Goal: Task Accomplishment & Management: Complete application form

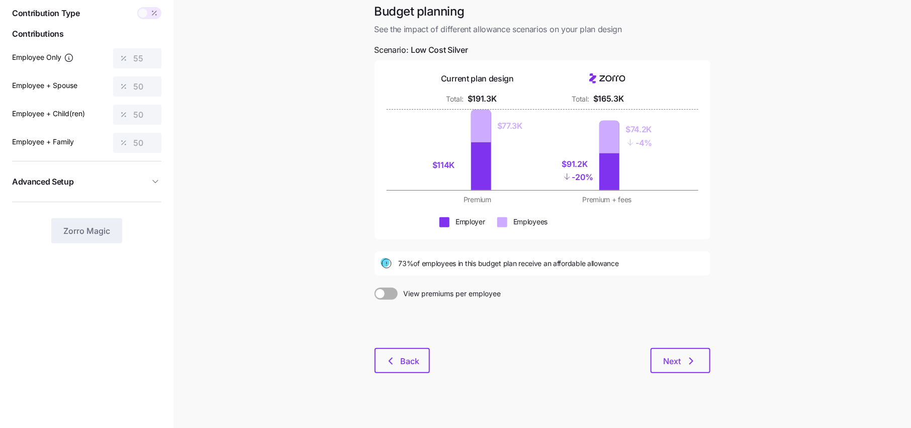
scroll to position [50, 0]
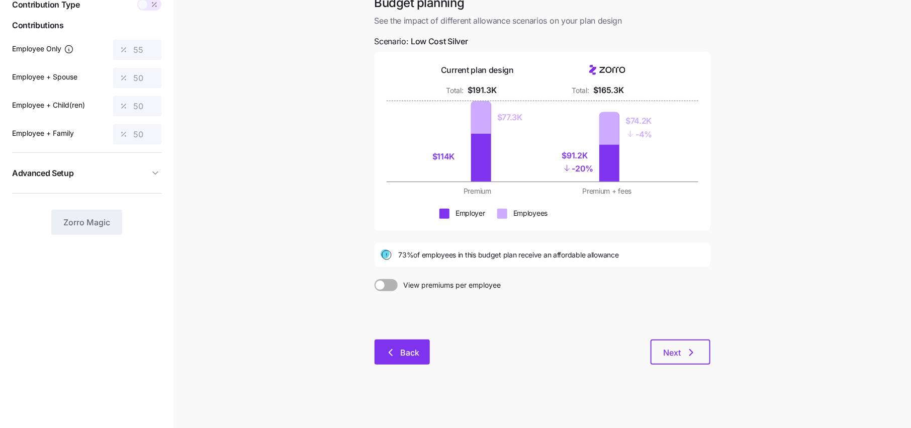
click at [406, 345] on button "Back" at bounding box center [402, 351] width 55 height 25
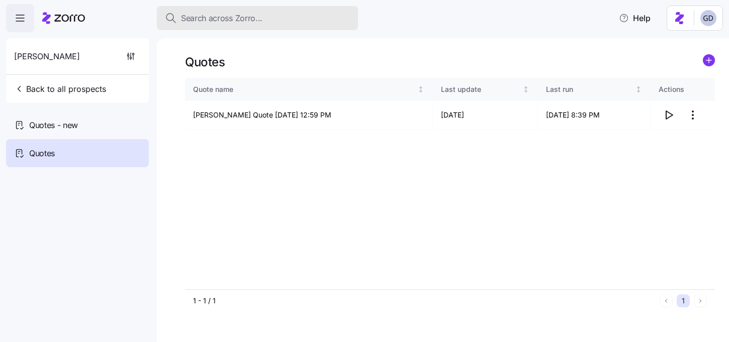
click at [246, 26] on button "Search across Zorro..." at bounding box center [257, 18] width 201 height 24
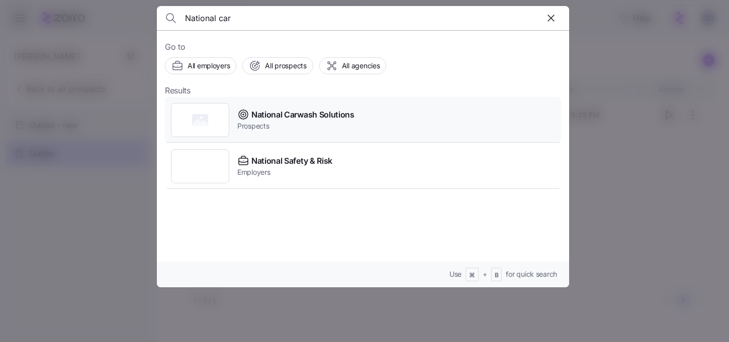
type input "National car"
click at [306, 117] on span "National Carwash Solutions" at bounding box center [302, 115] width 103 height 13
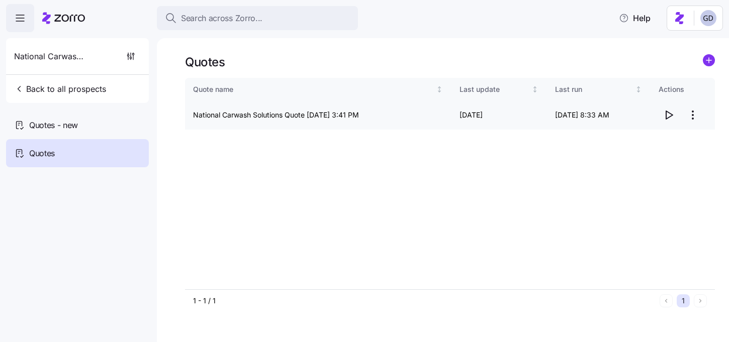
click at [665, 117] on icon "button" at bounding box center [669, 115] width 12 height 12
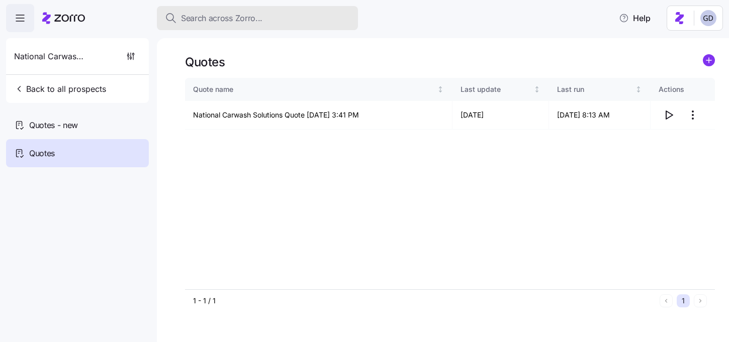
click at [244, 26] on button "Search across Zorro..." at bounding box center [257, 18] width 201 height 24
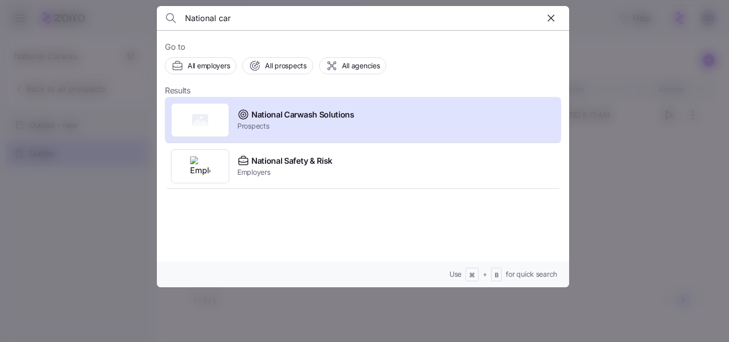
click at [286, 19] on input "National car" at bounding box center [313, 18] width 257 height 24
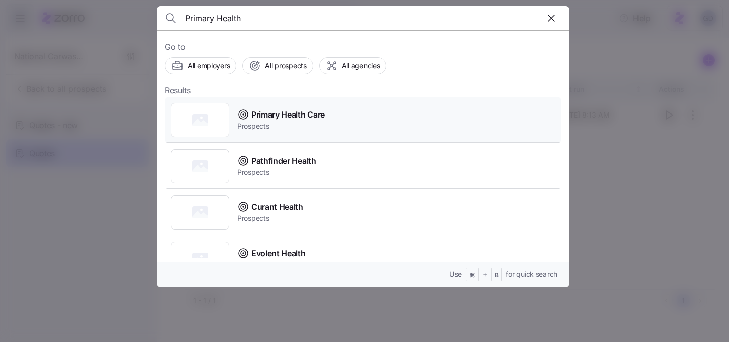
type input "Primary Health"
click at [300, 115] on span "Primary Health Care" at bounding box center [287, 115] width 73 height 13
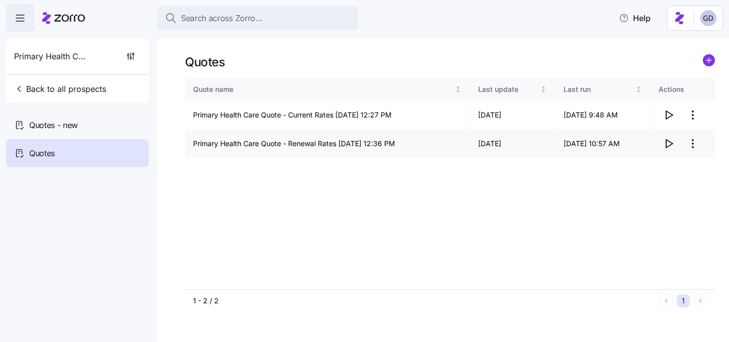
click at [666, 146] on icon "button" at bounding box center [669, 144] width 7 height 8
click at [670, 116] on icon "button" at bounding box center [669, 115] width 12 height 12
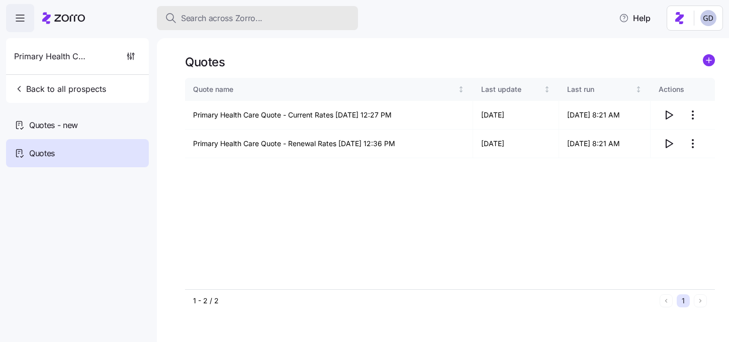
click at [266, 16] on div "Search across Zorro..." at bounding box center [257, 18] width 185 height 13
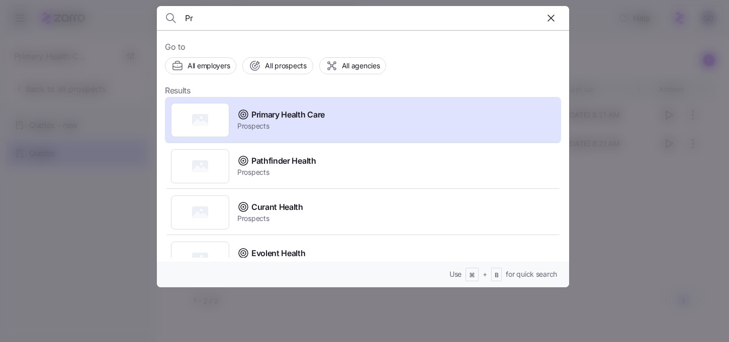
type input "P"
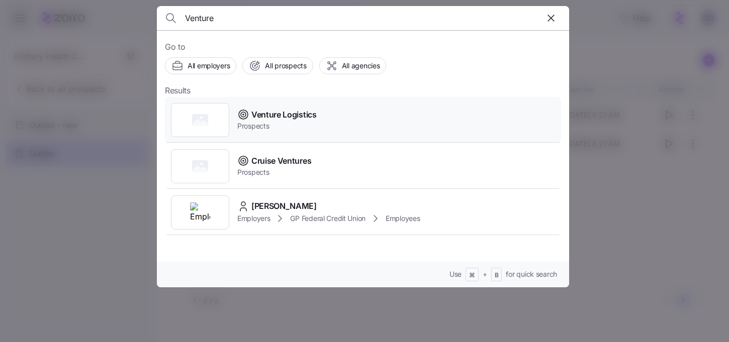
type input "Venture"
click at [268, 124] on span "Prospects" at bounding box center [276, 126] width 79 height 10
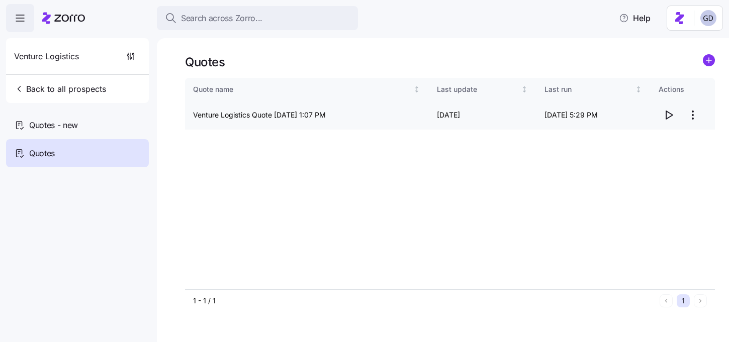
click at [662, 114] on span "button" at bounding box center [668, 115] width 19 height 19
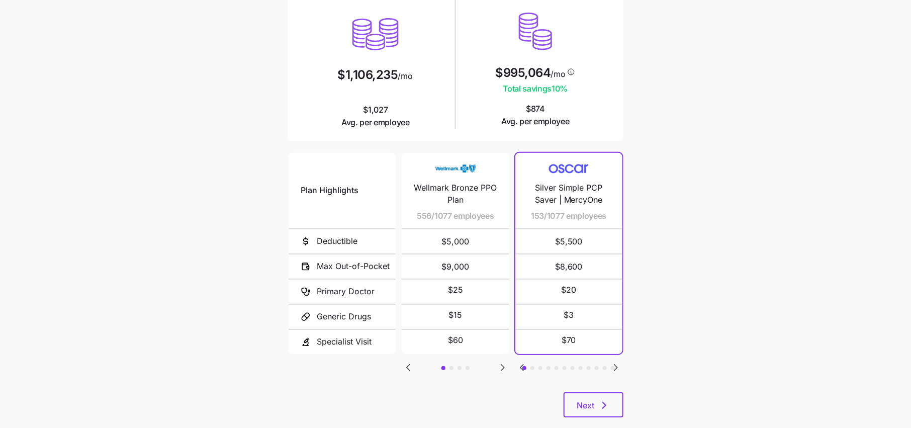
scroll to position [116, 0]
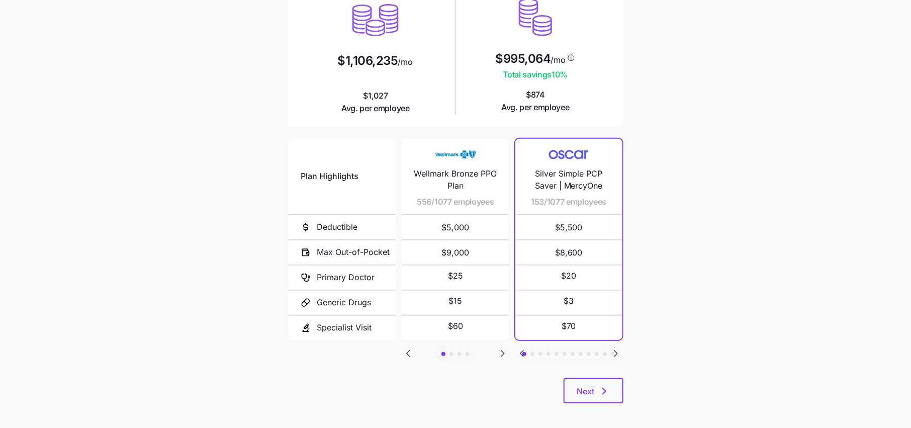
click at [618, 351] on icon "Go to next slide" at bounding box center [616, 353] width 12 height 12
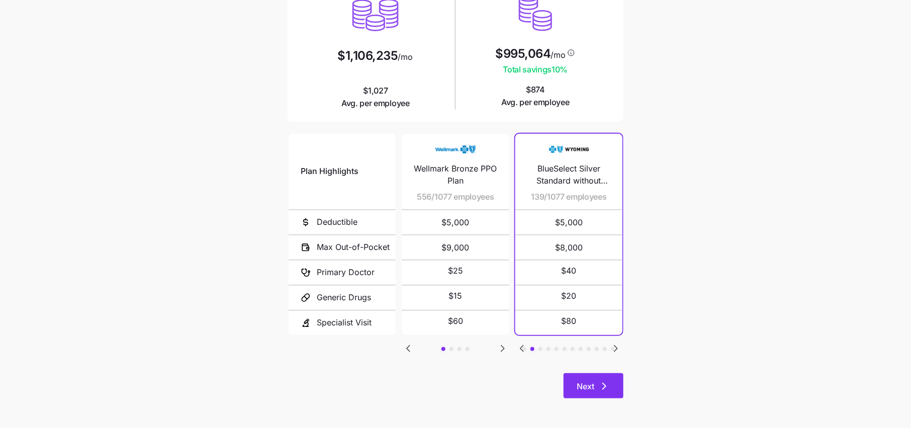
click at [598, 394] on button "Next" at bounding box center [594, 385] width 60 height 25
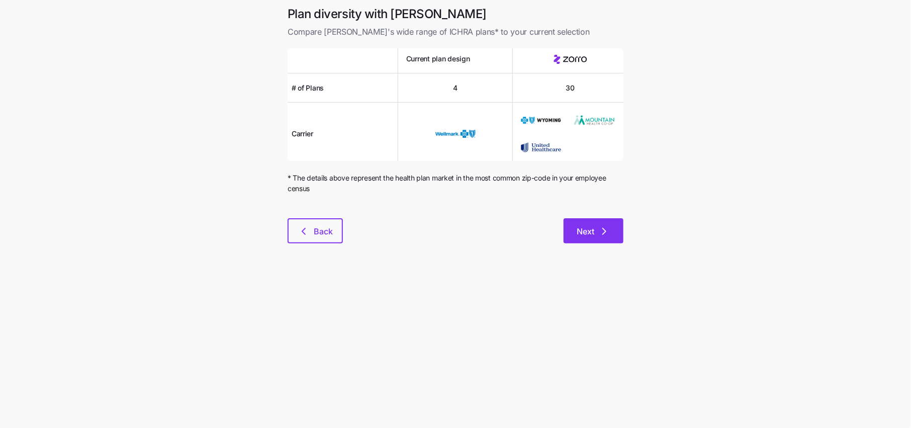
click at [587, 225] on span "Next" at bounding box center [586, 231] width 18 height 12
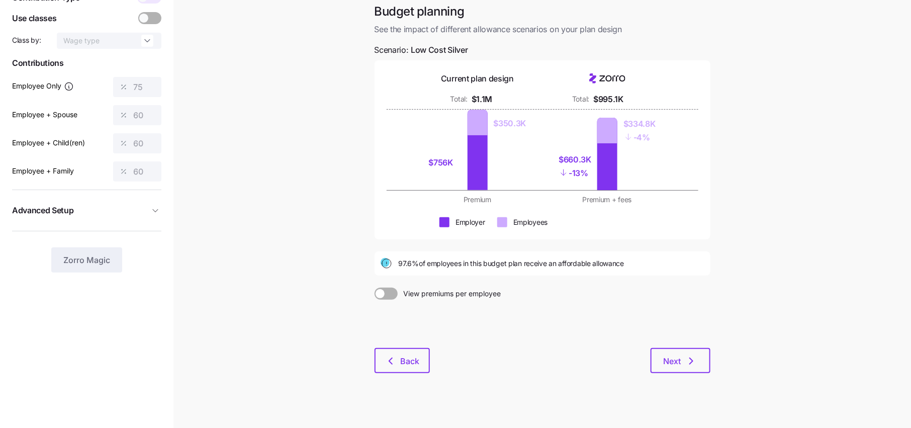
scroll to position [65, 0]
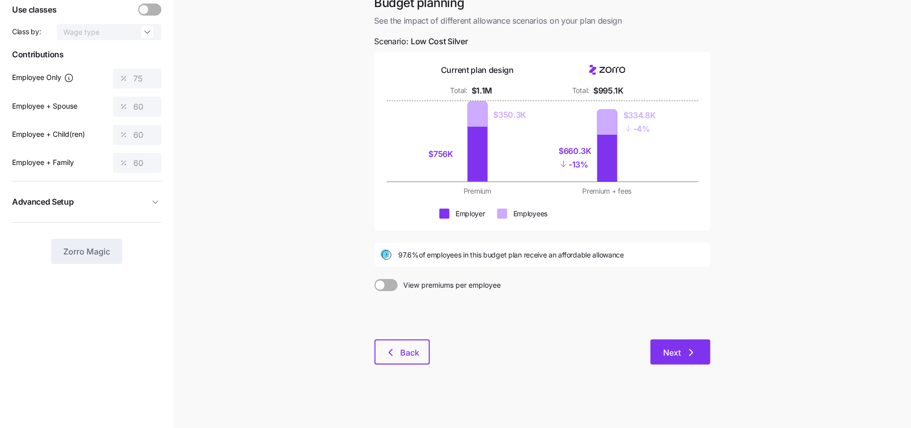
click at [669, 348] on span "Next" at bounding box center [673, 352] width 18 height 12
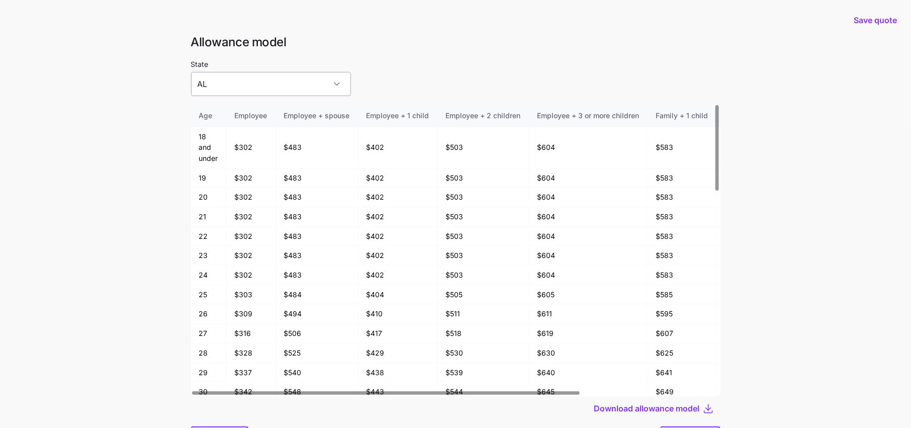
click at [271, 78] on input "AL" at bounding box center [271, 84] width 160 height 24
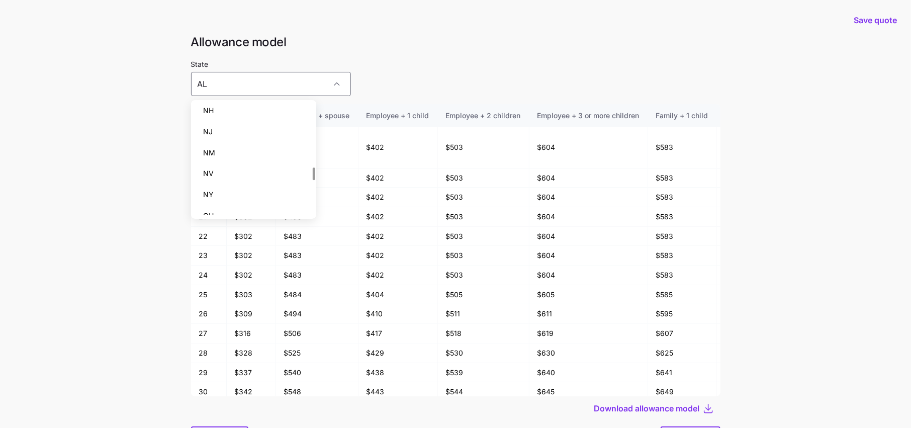
scroll to position [854, 0]
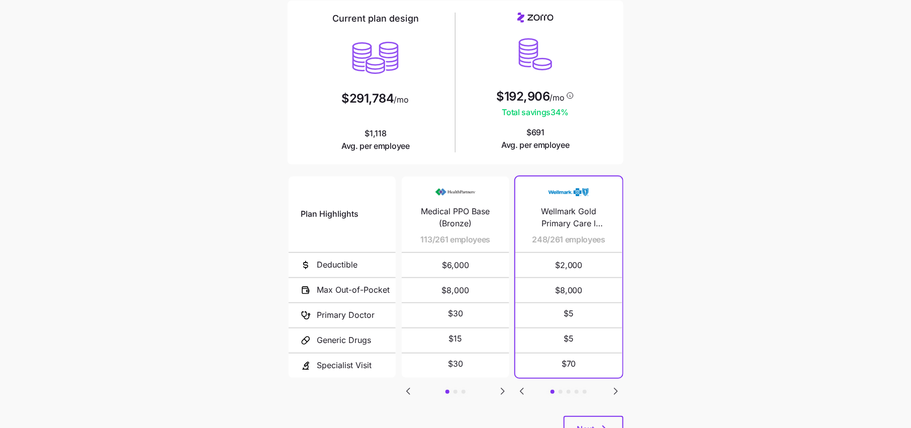
scroll to position [108, 0]
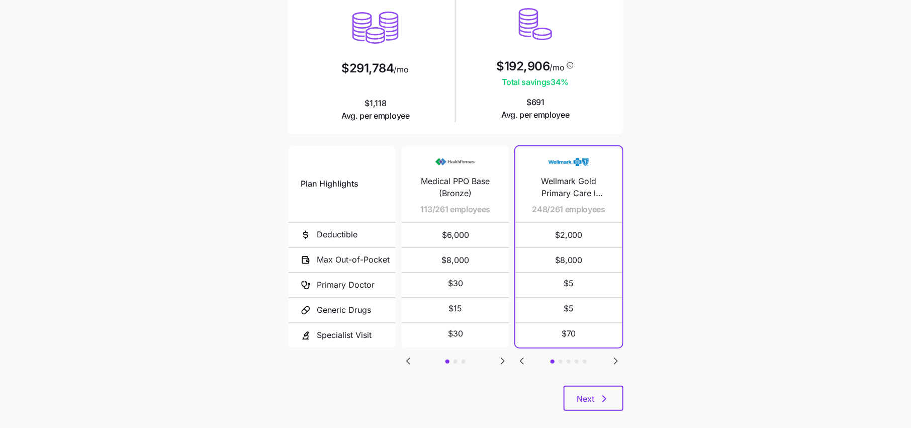
click at [500, 359] on icon "Go to next slide" at bounding box center [503, 361] width 12 height 12
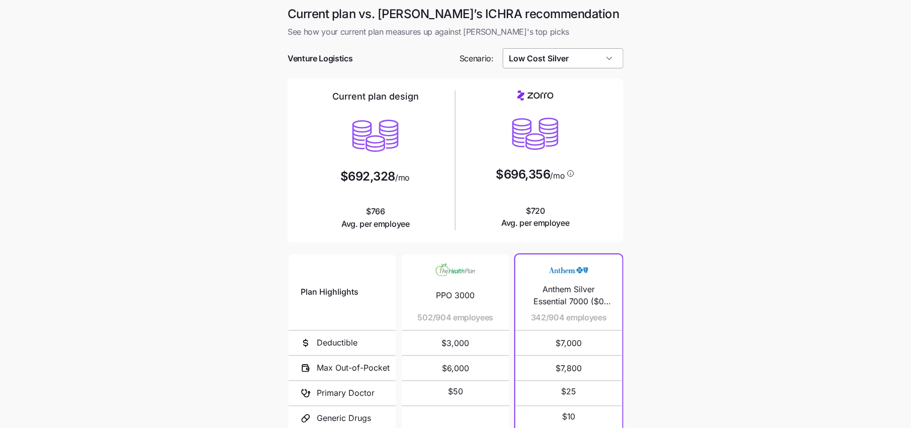
click at [563, 61] on input "Low Cost Silver" at bounding box center [563, 58] width 121 height 20
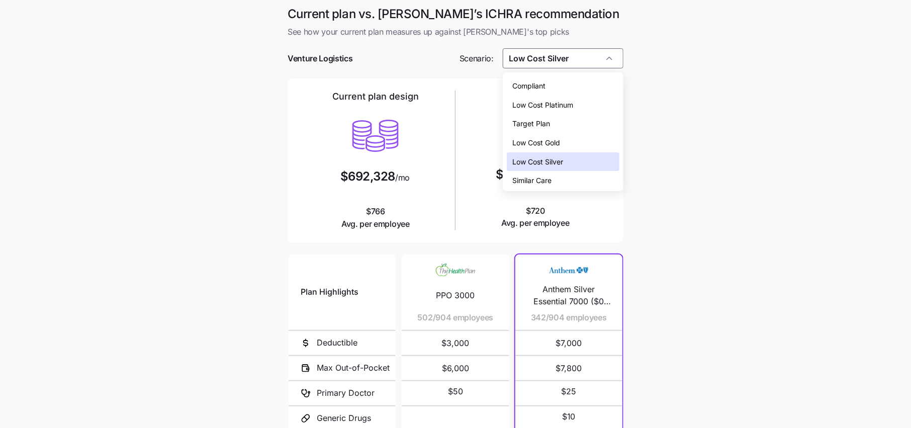
click at [542, 163] on span "Low Cost Silver" at bounding box center [538, 161] width 51 height 11
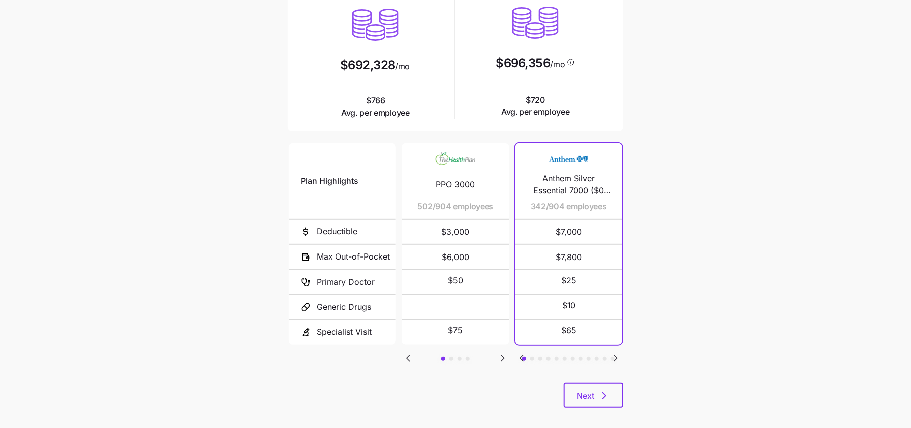
scroll to position [121, 0]
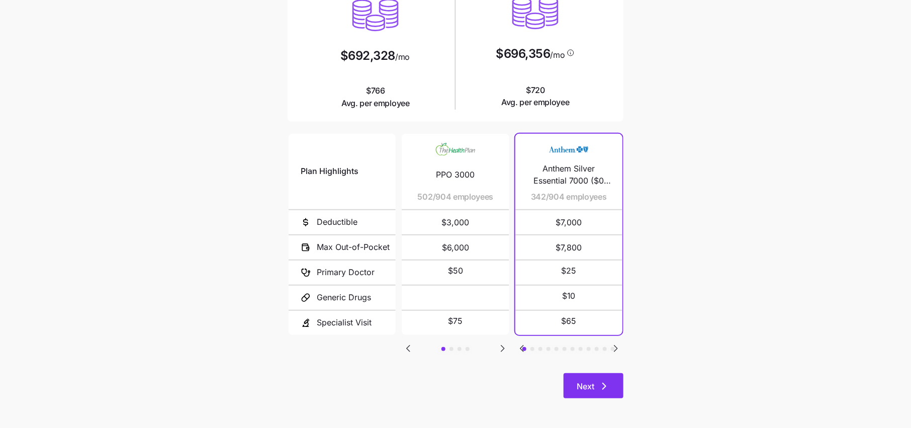
click at [603, 390] on icon "button" at bounding box center [604, 386] width 12 height 12
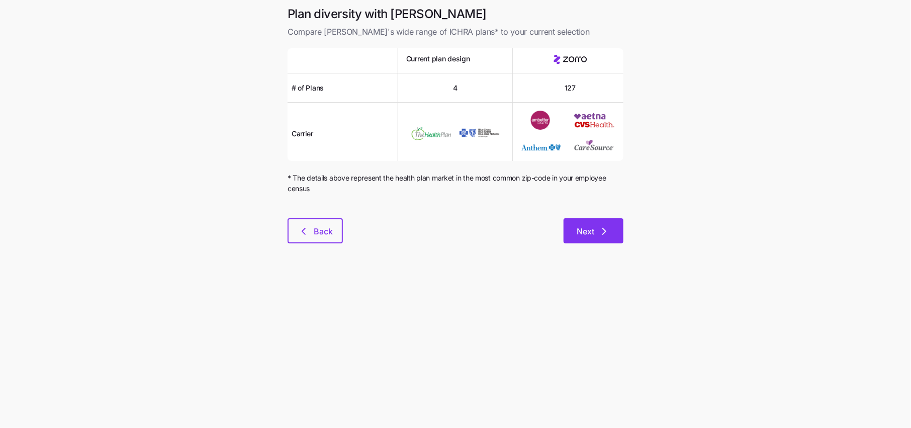
click at [592, 229] on span "Next" at bounding box center [586, 231] width 18 height 12
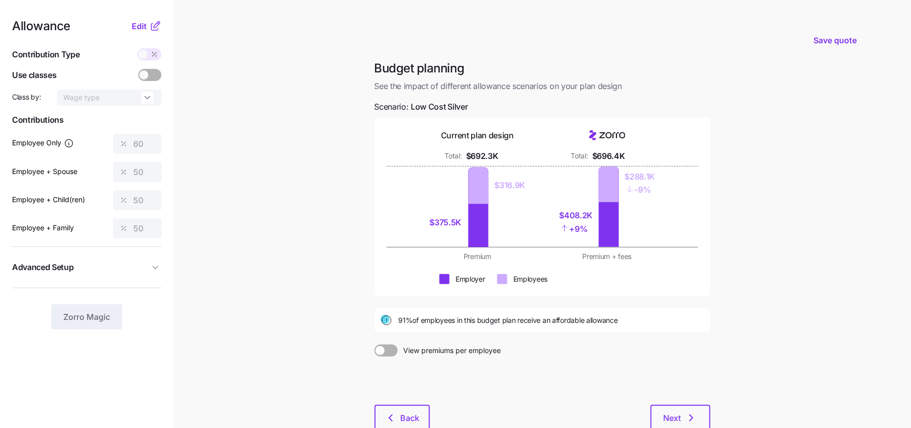
scroll to position [65, 0]
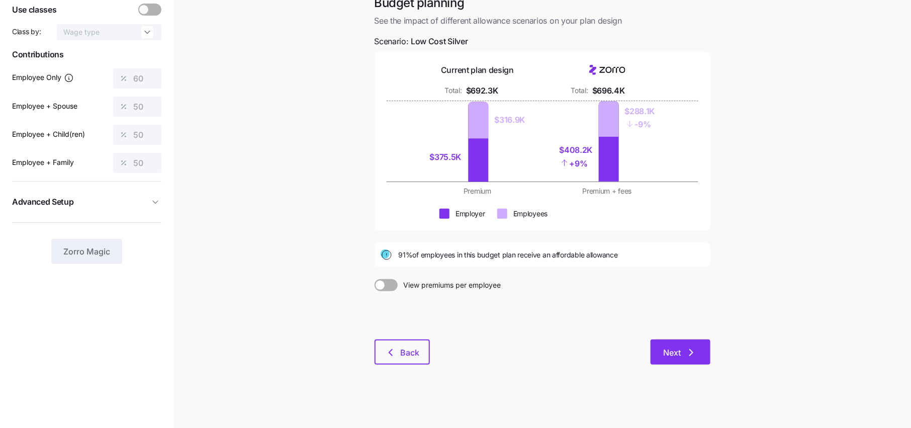
click at [690, 349] on icon "button" at bounding box center [691, 352] width 3 height 6
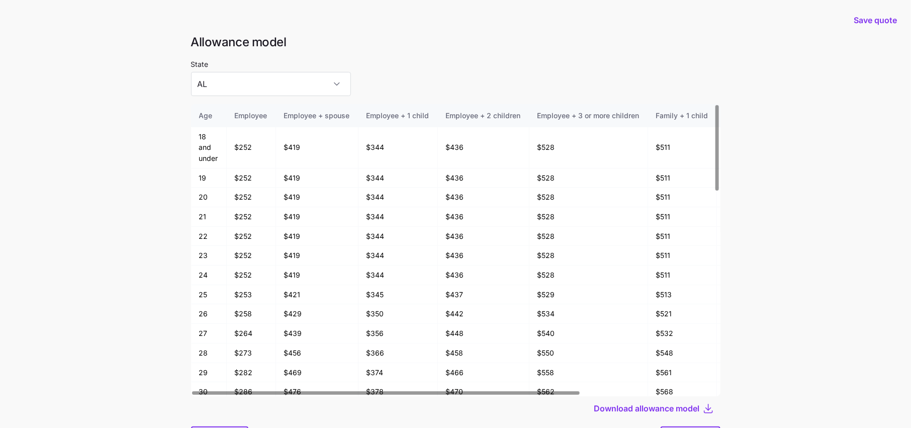
scroll to position [53, 0]
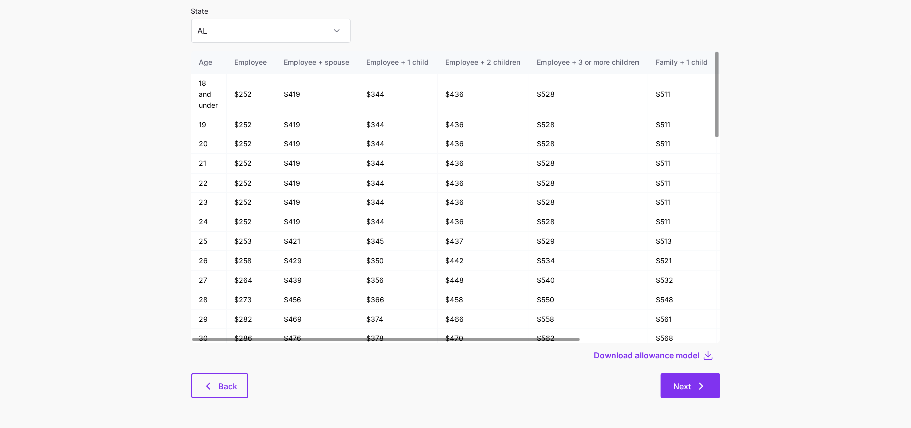
click at [690, 384] on span "Next" at bounding box center [683, 386] width 18 height 12
